Goal: Navigation & Orientation: Find specific page/section

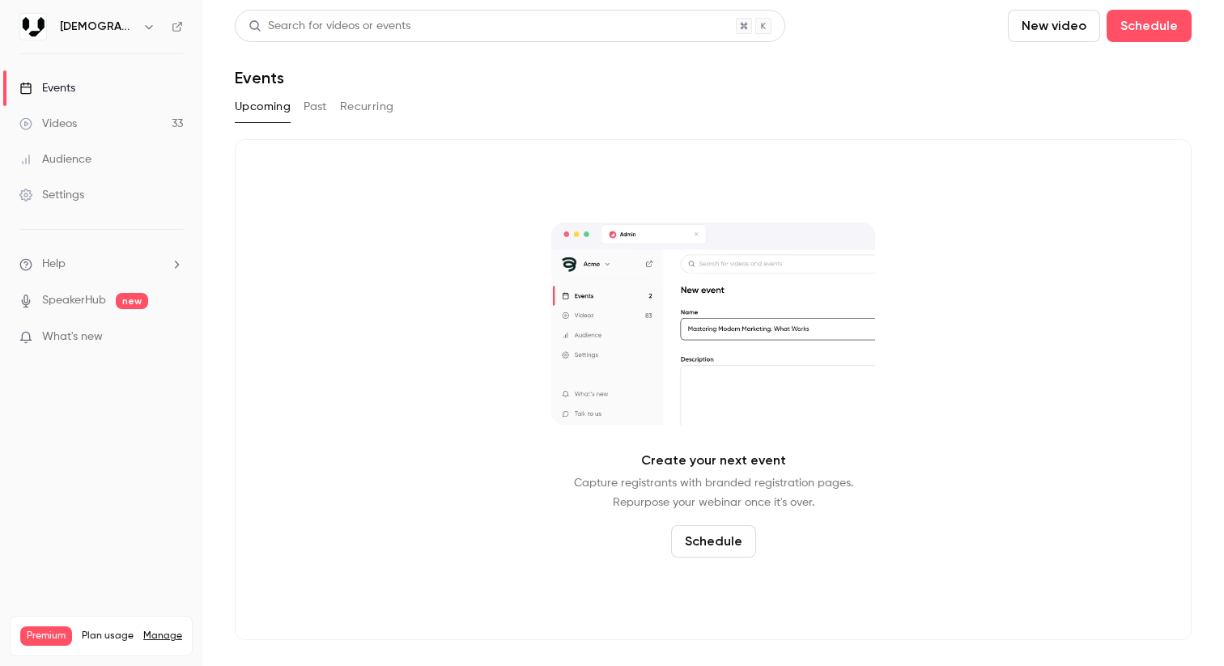
click at [163, 116] on link "Videos 33" at bounding box center [101, 124] width 202 height 36
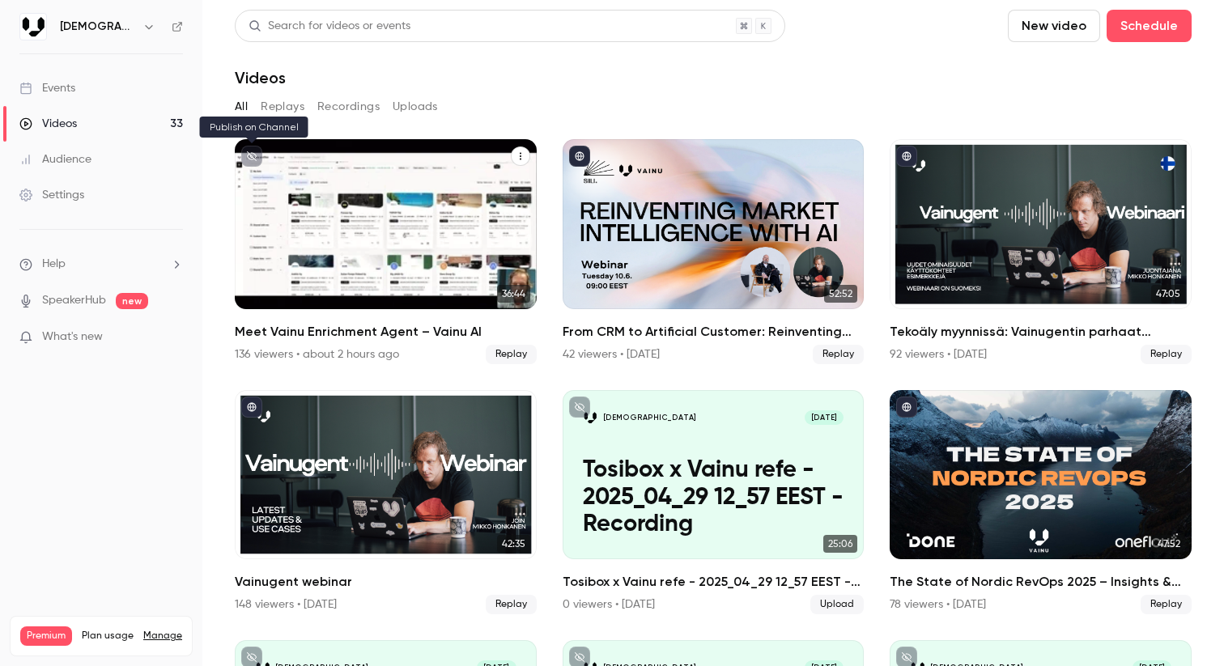
click at [249, 155] on icon "unpublished" at bounding box center [252, 156] width 10 height 10
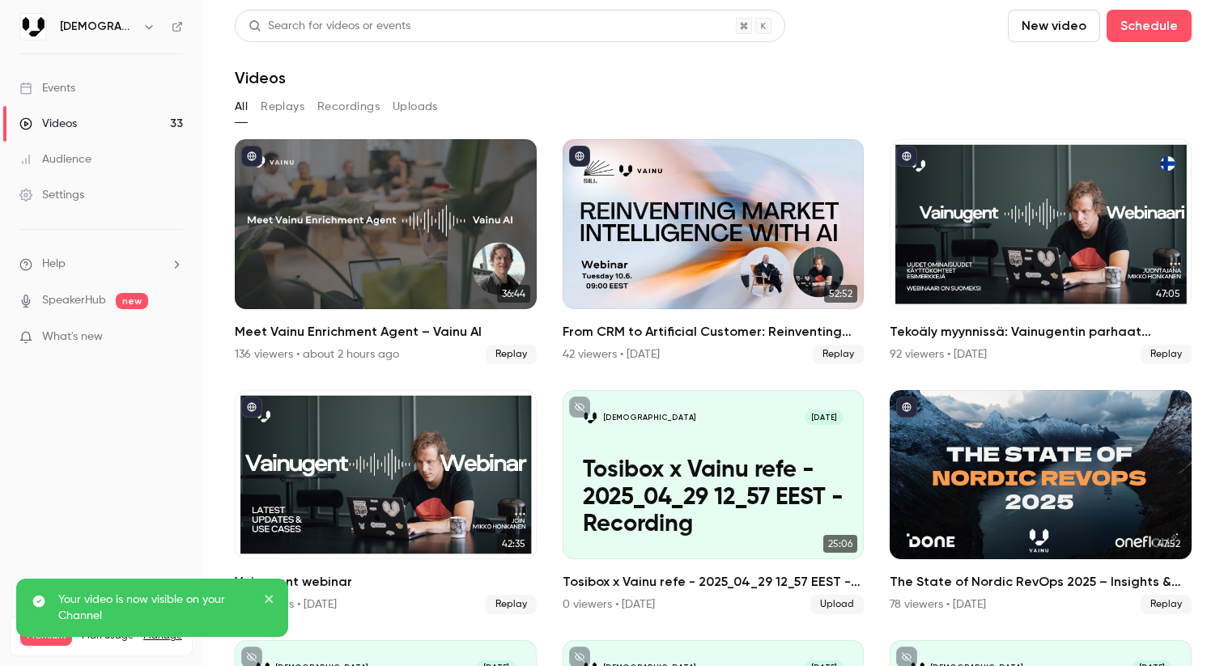
click at [77, 210] on link "Settings" at bounding box center [101, 195] width 202 height 36
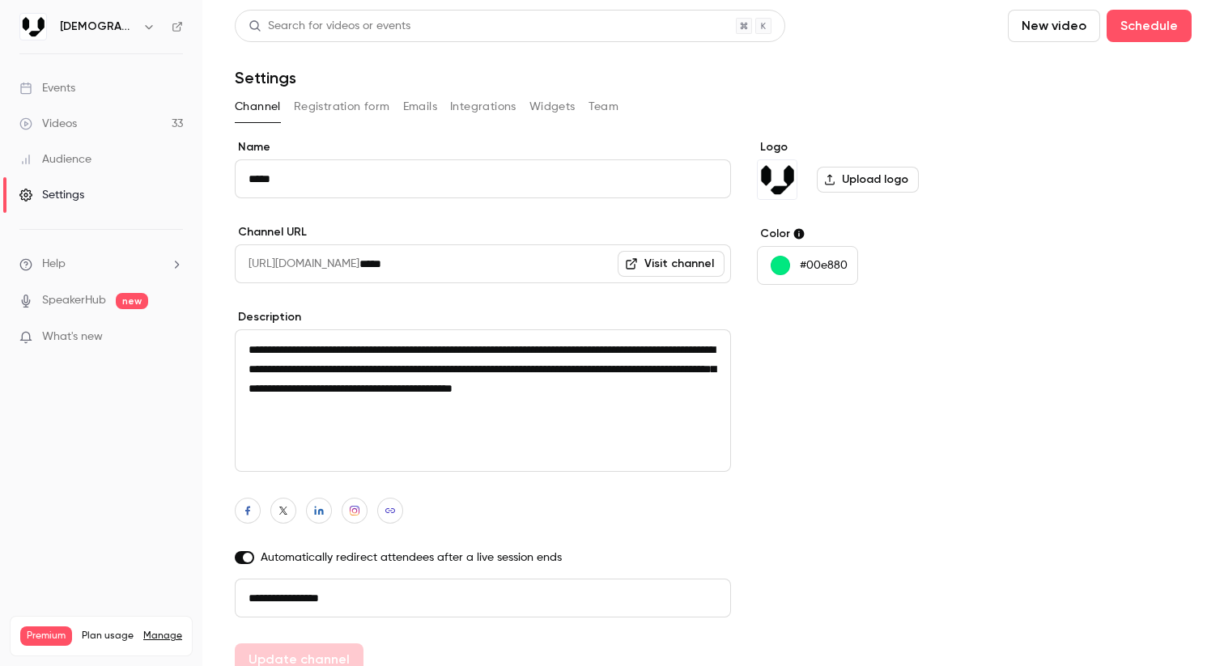
click at [346, 102] on button "Registration form" at bounding box center [342, 107] width 96 height 26
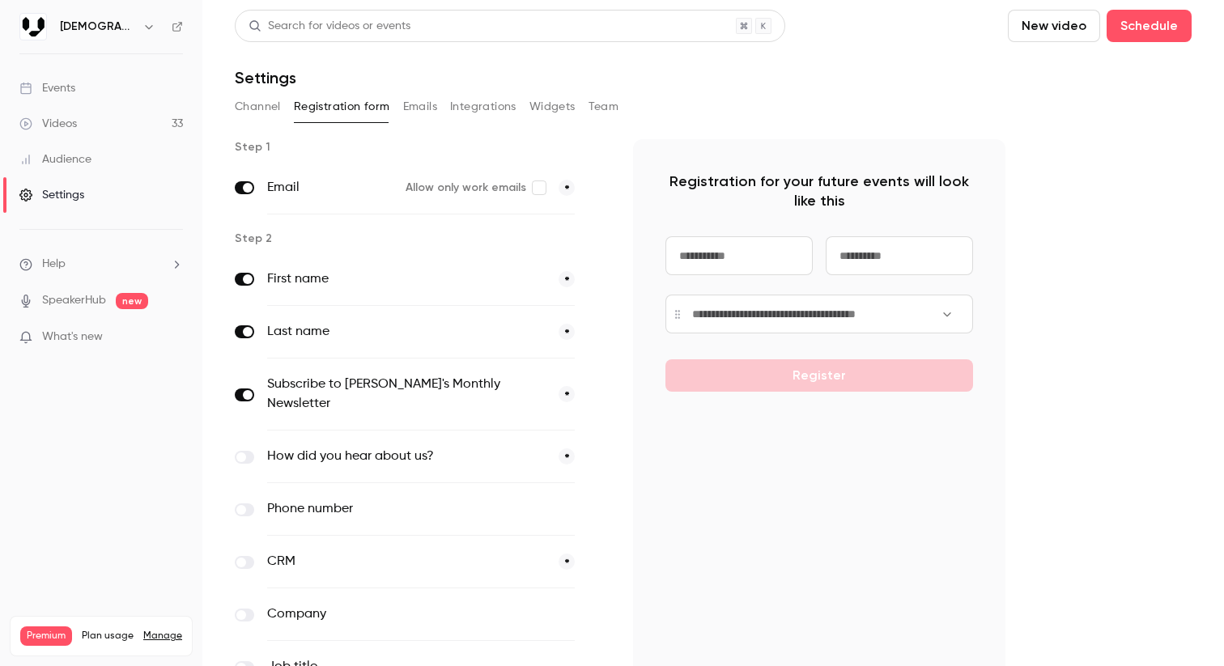
click at [420, 105] on button "Emails" at bounding box center [420, 107] width 34 height 26
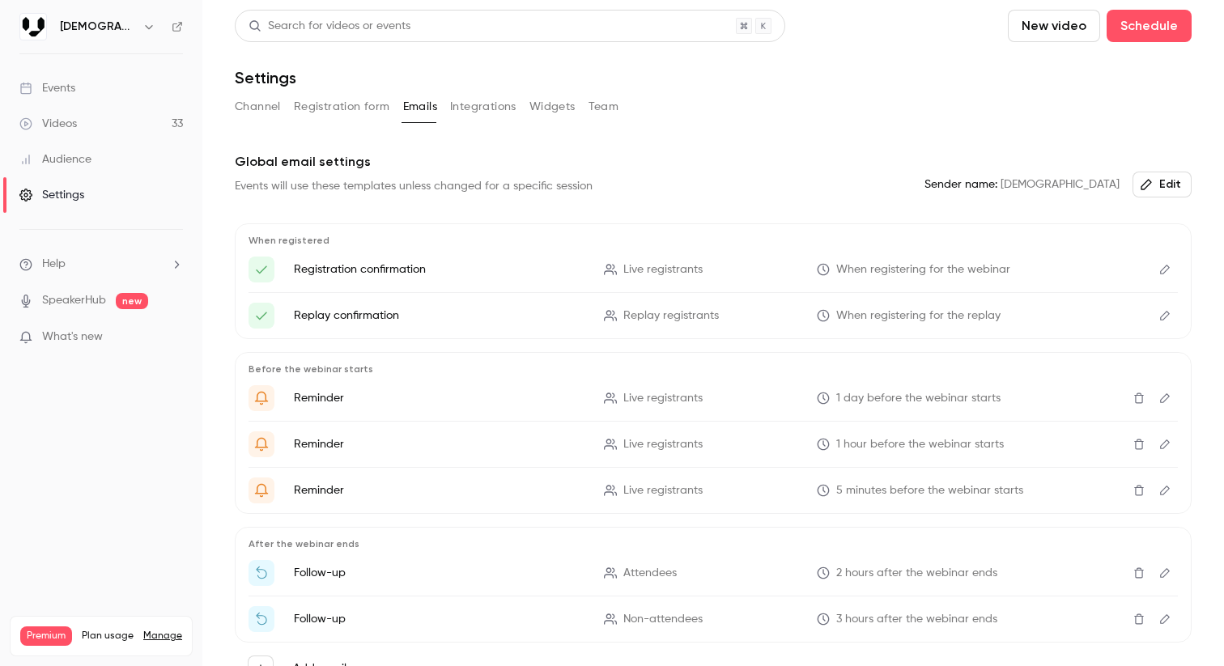
click at [477, 111] on button "Integrations" at bounding box center [483, 107] width 66 height 26
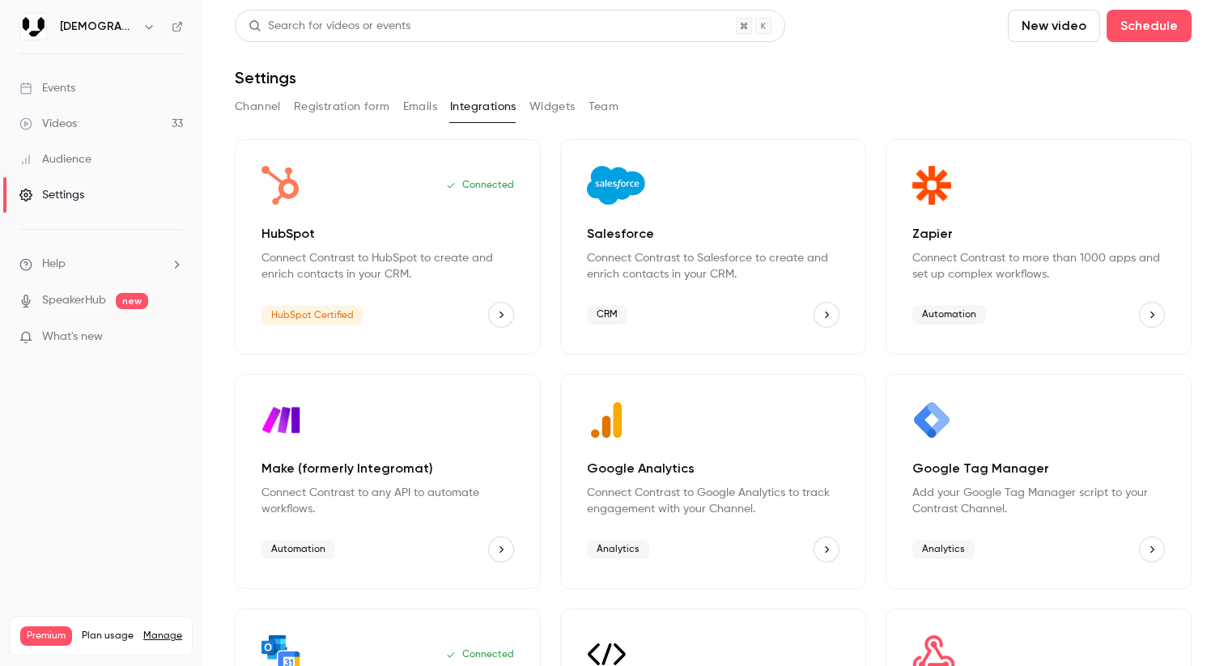
click at [554, 110] on button "Widgets" at bounding box center [552, 107] width 46 height 26
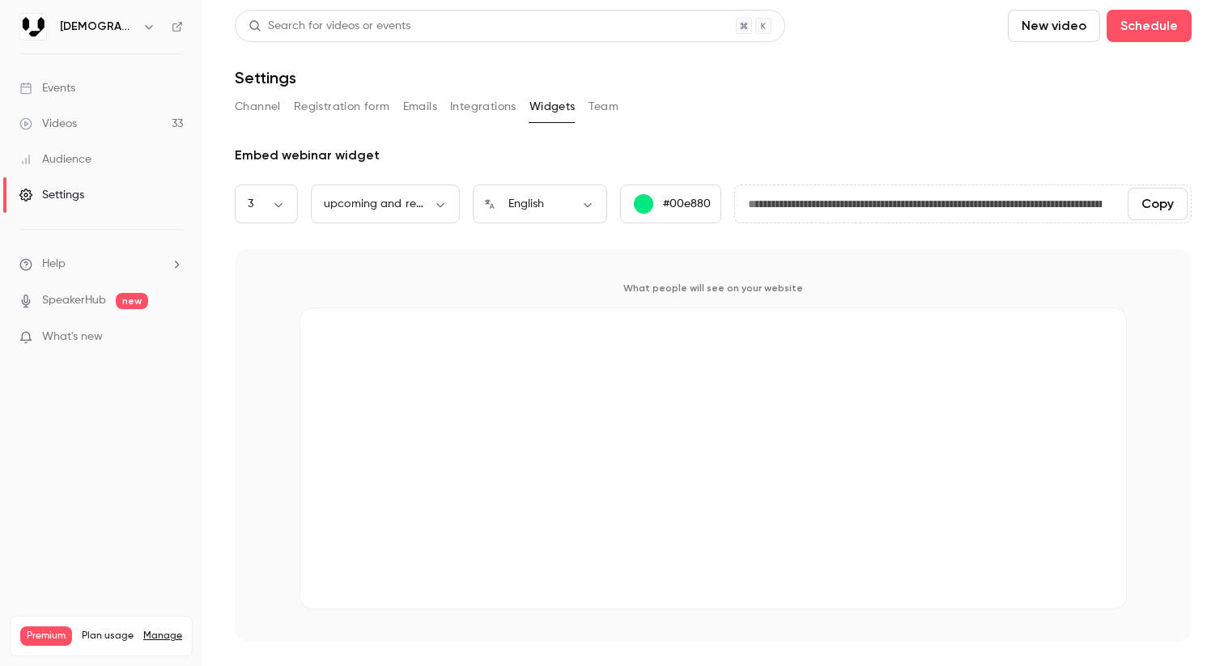
click at [613, 108] on button "Team" at bounding box center [603, 107] width 31 height 26
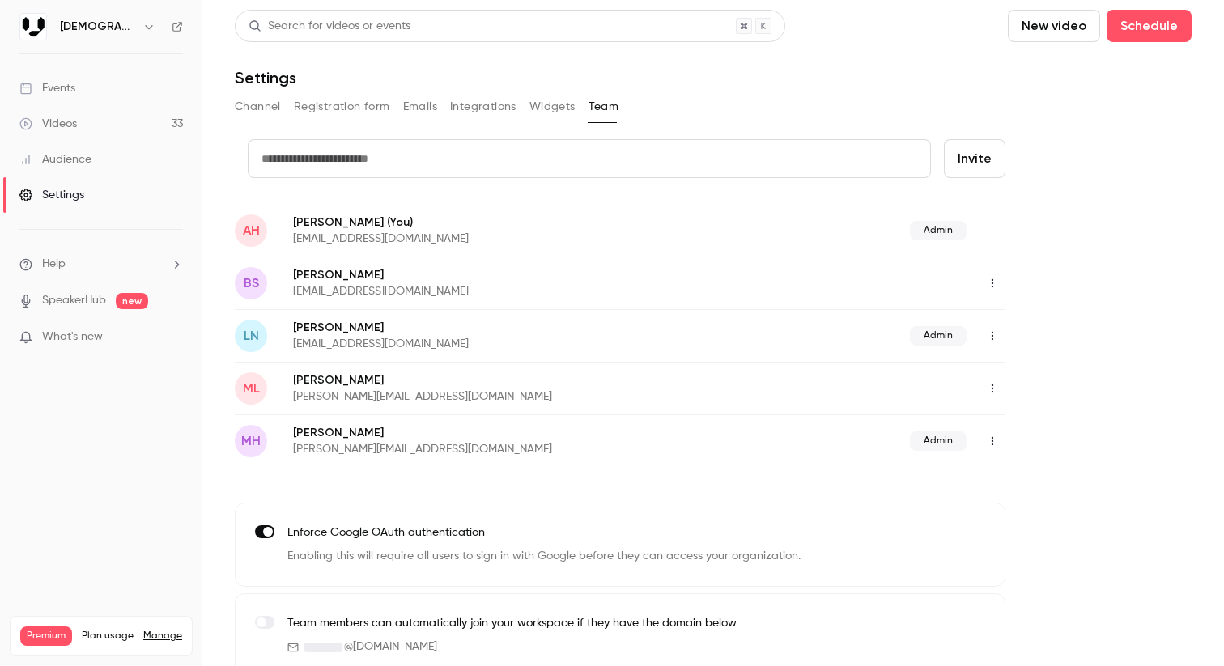
click at [79, 85] on link "Events" at bounding box center [101, 88] width 202 height 36
